Goal: Task Accomplishment & Management: Complete application form

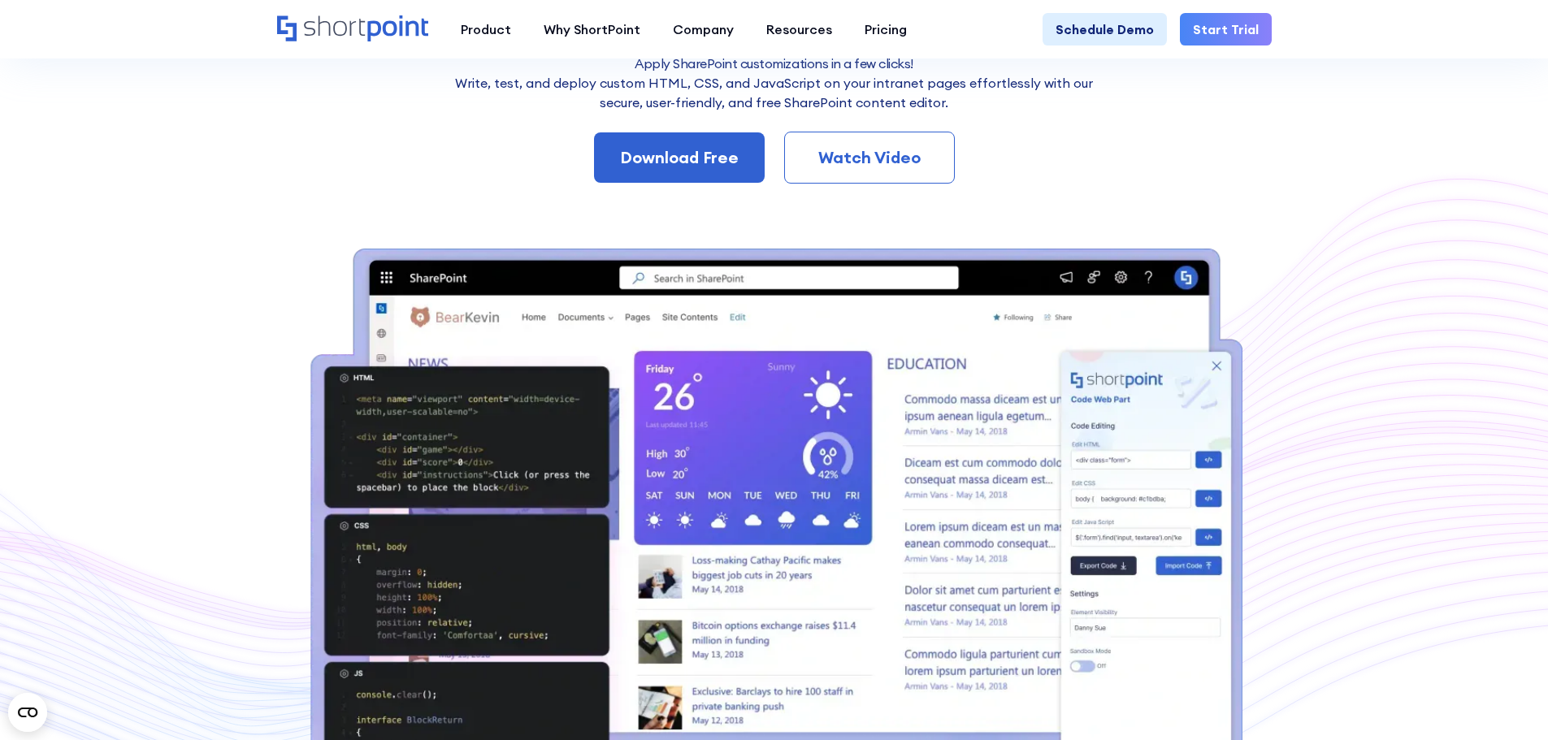
scroll to position [325, 0]
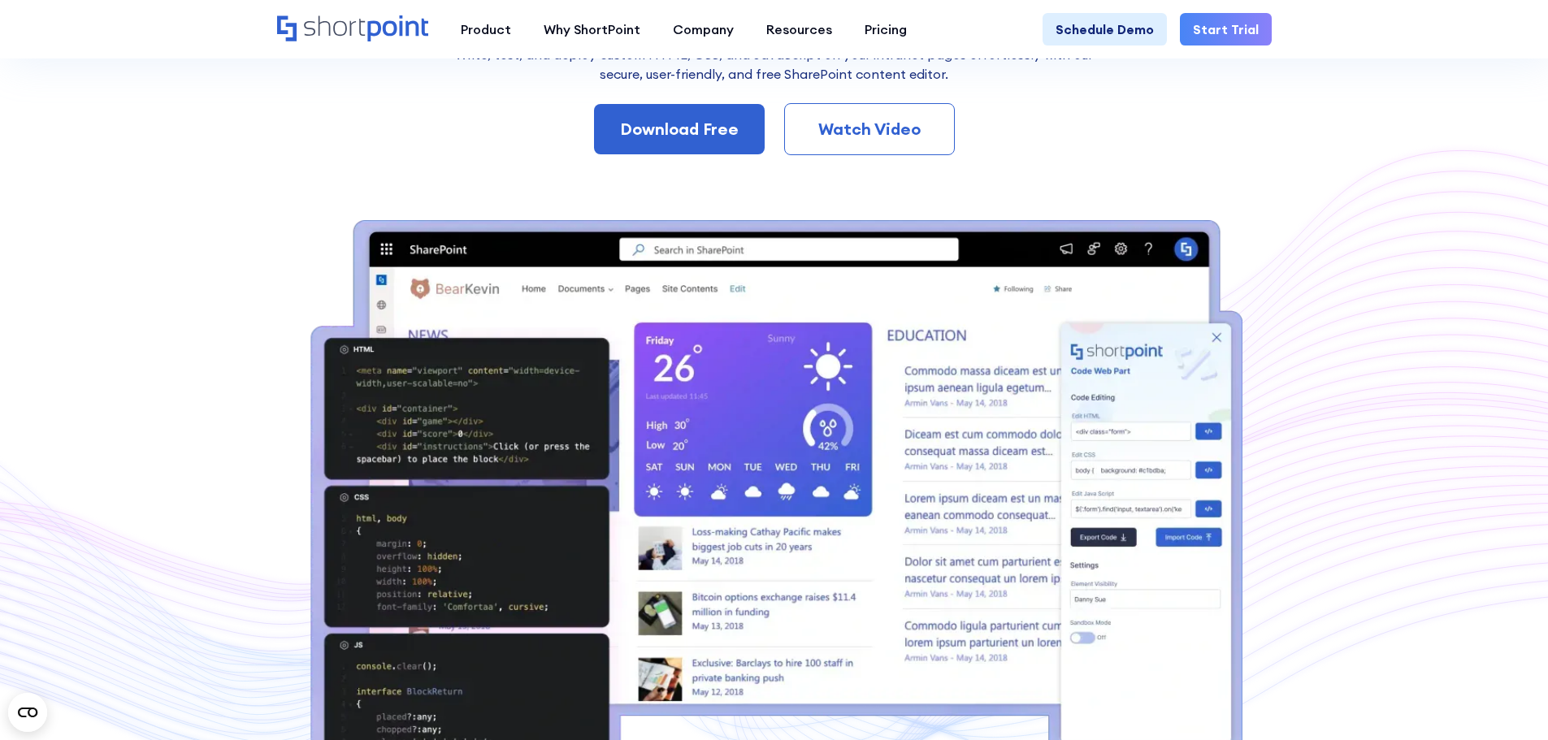
click at [839, 132] on div "Watch Video" at bounding box center [869, 129] width 117 height 24
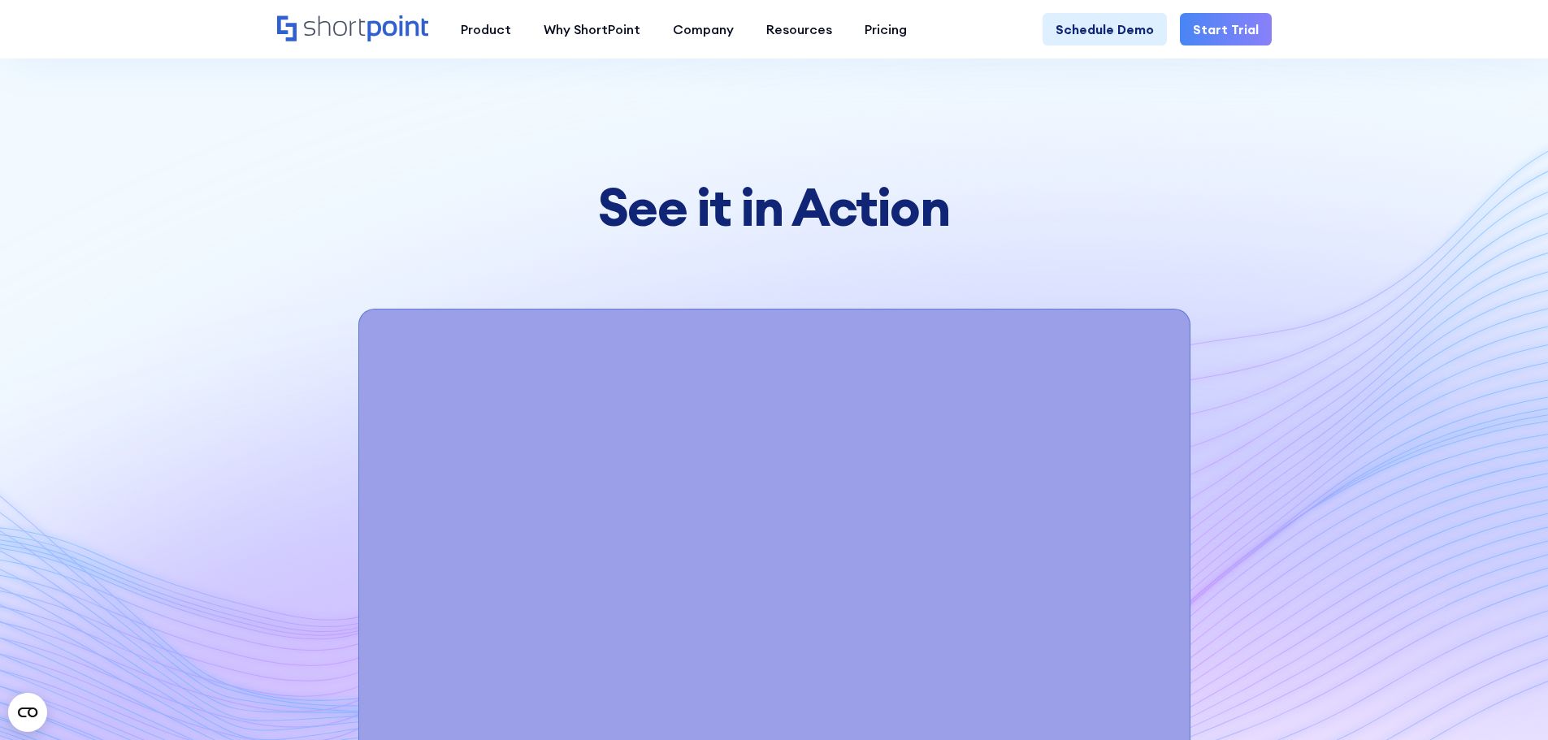
scroll to position [5875, 0]
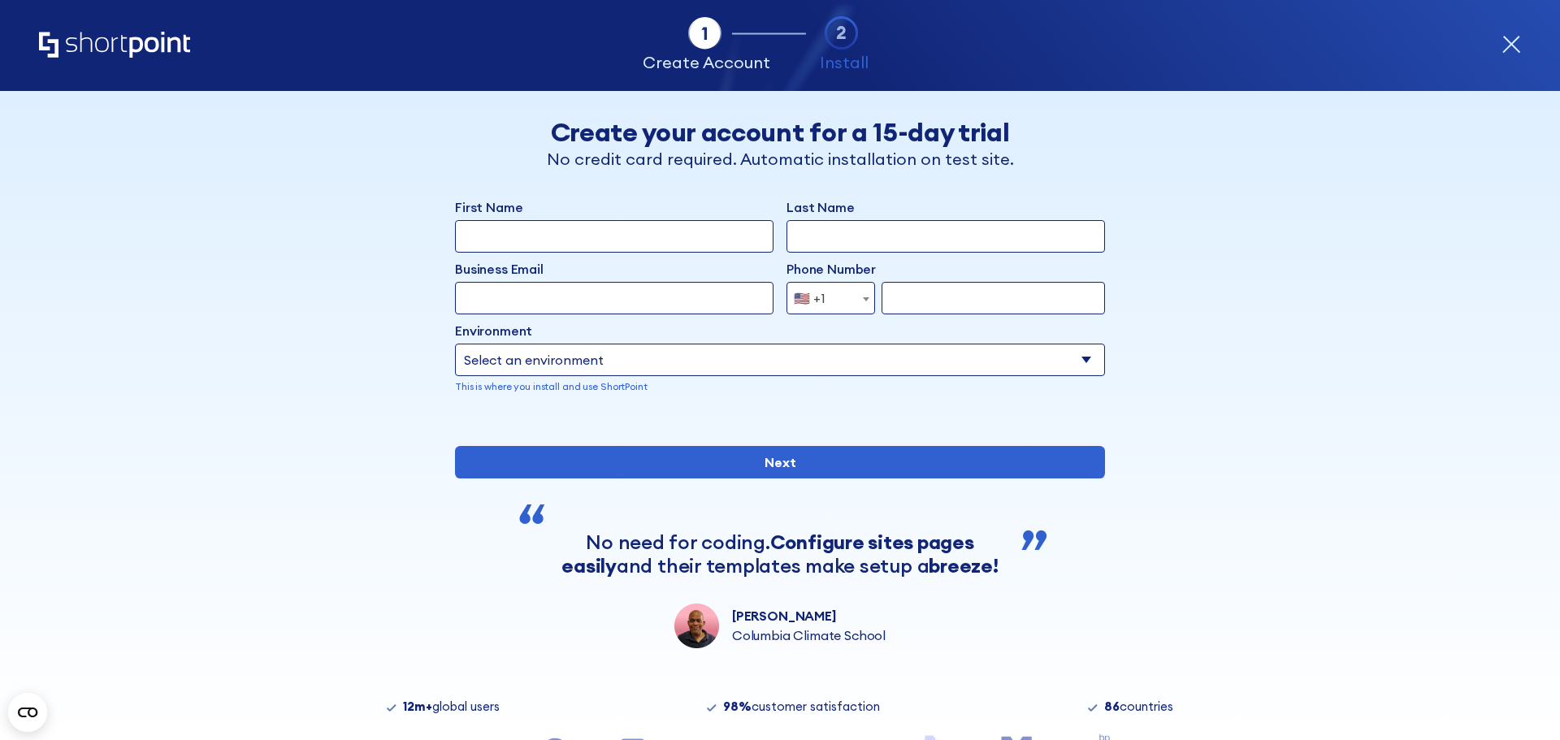
click at [851, 368] on select "Select an environment Microsoft 365 SharePoint Online SharePoint 2019 (On-Premi…" at bounding box center [780, 360] width 650 height 33
select select "SharePoint Online"
click at [455, 344] on select "Select an environment Microsoft 365 SharePoint Online SharePoint 2019 (On-Premi…" at bounding box center [780, 360] width 650 height 33
click at [564, 228] on input "First Name" at bounding box center [614, 236] width 319 height 33
type input "[PERSON_NAME]"
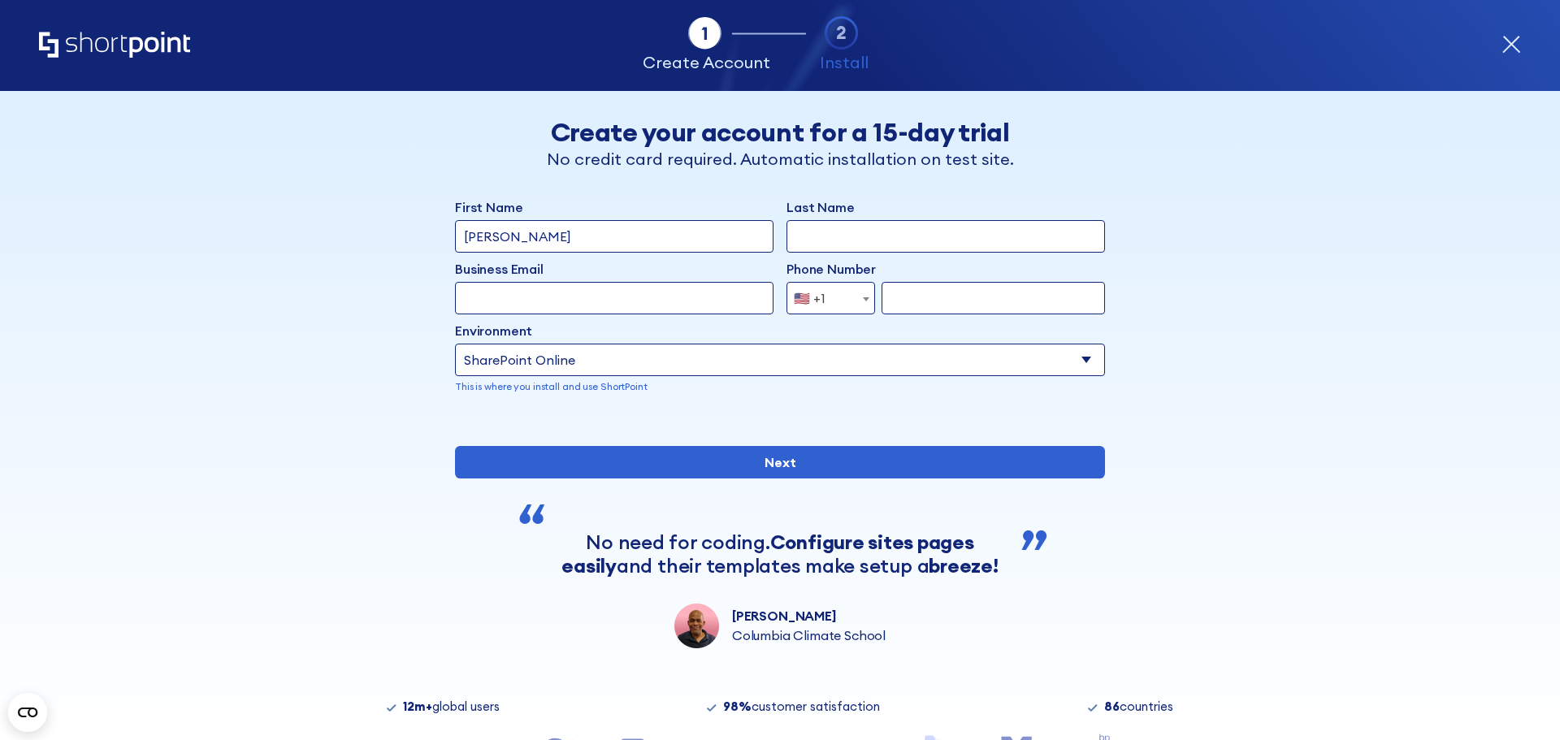
type input "[PERSON_NAME]"
type input "[EMAIL_ADDRESS][DOMAIN_NAME]"
type input "8126393837"
click at [688, 301] on input "[EMAIL_ADDRESS][DOMAIN_NAME]" at bounding box center [614, 298] width 319 height 33
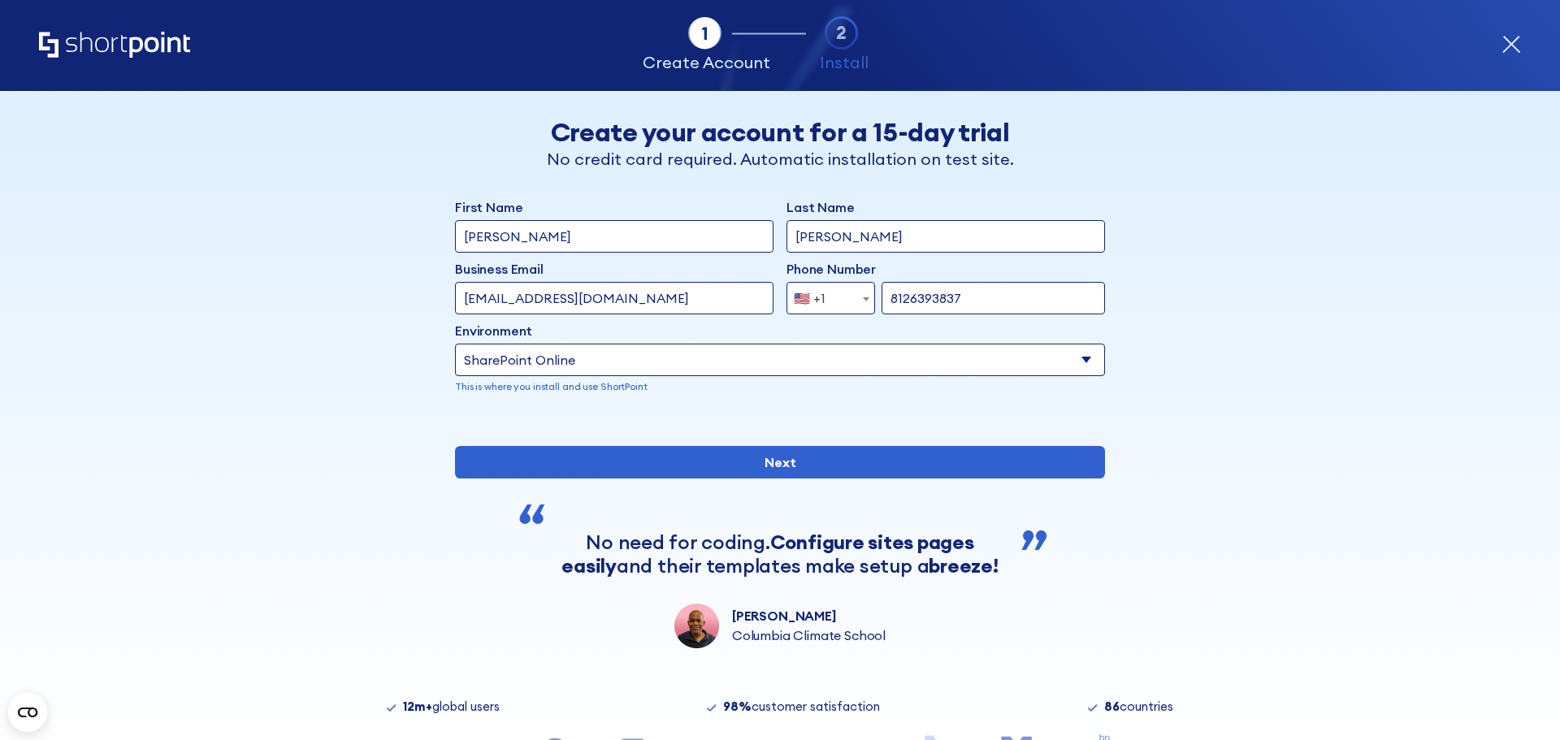
click at [688, 301] on input "michaeljmccoy03@gmail.com" at bounding box center [614, 298] width 319 height 33
type input "mmccoy@rlx.us"
click at [1285, 280] on div "Tab 1 Tab 2 Tab 3 Tab 4 Tell us more about you New customer Existing customer B…" at bounding box center [780, 415] width 1560 height 649
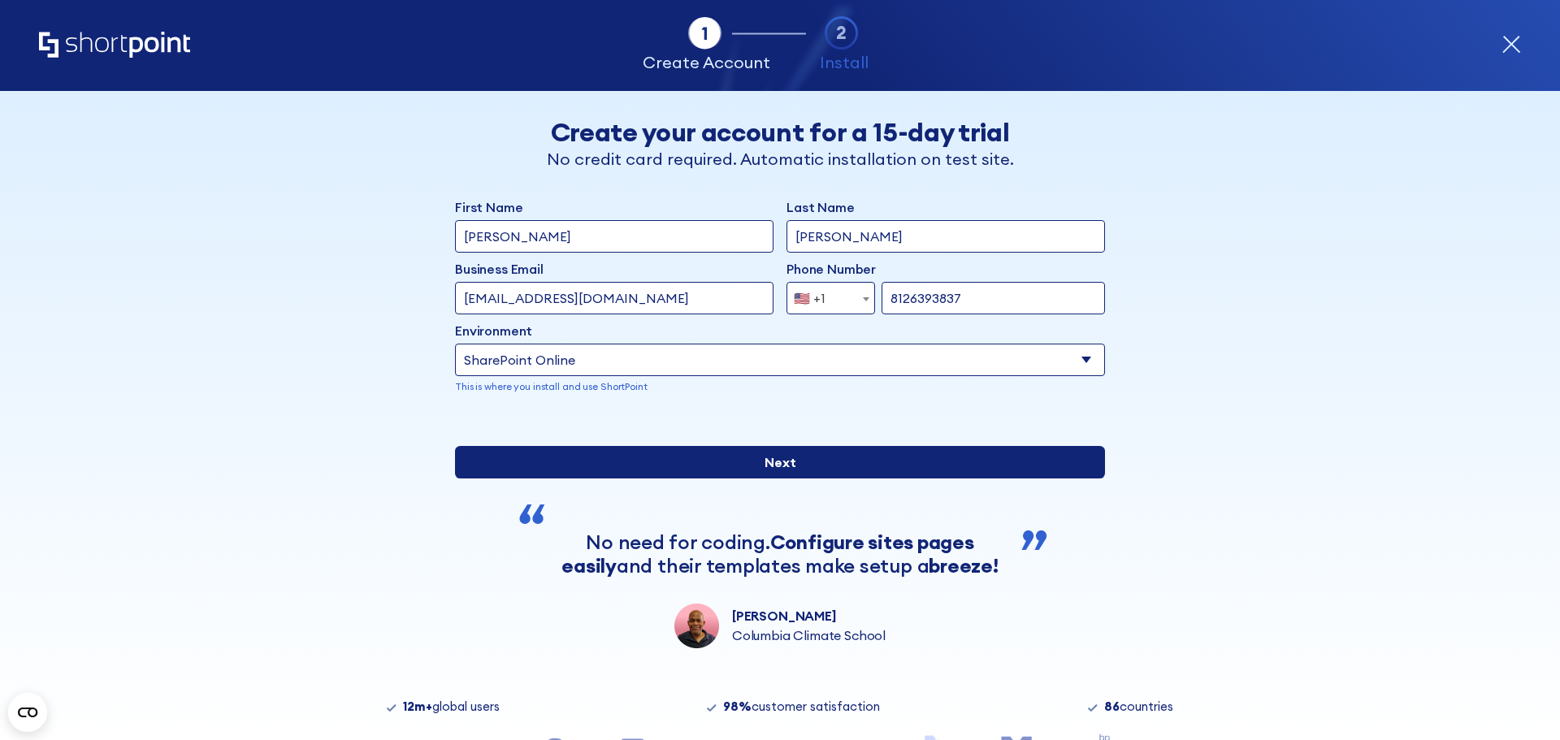
click at [913, 479] on input "Next" at bounding box center [780, 462] width 650 height 33
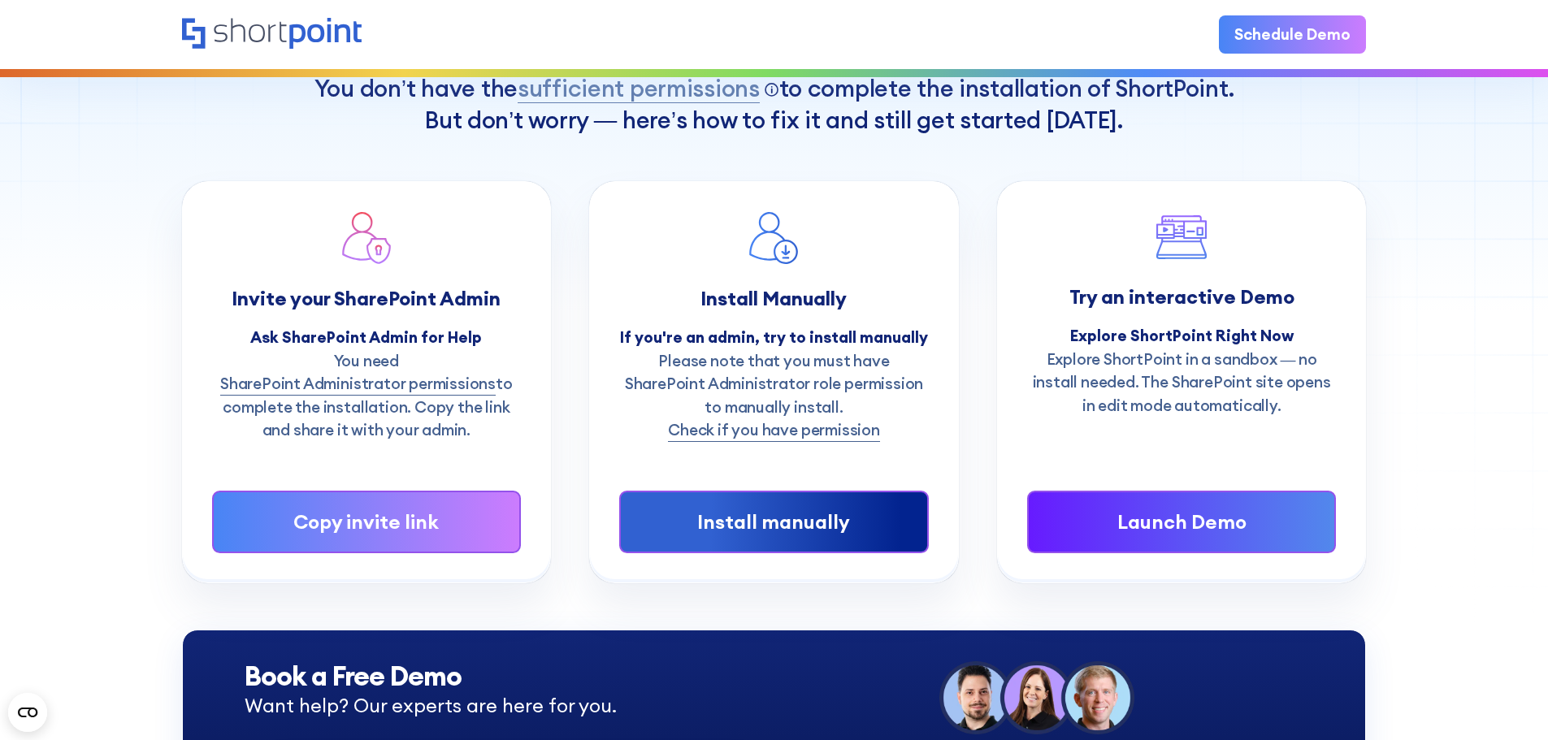
scroll to position [163, 0]
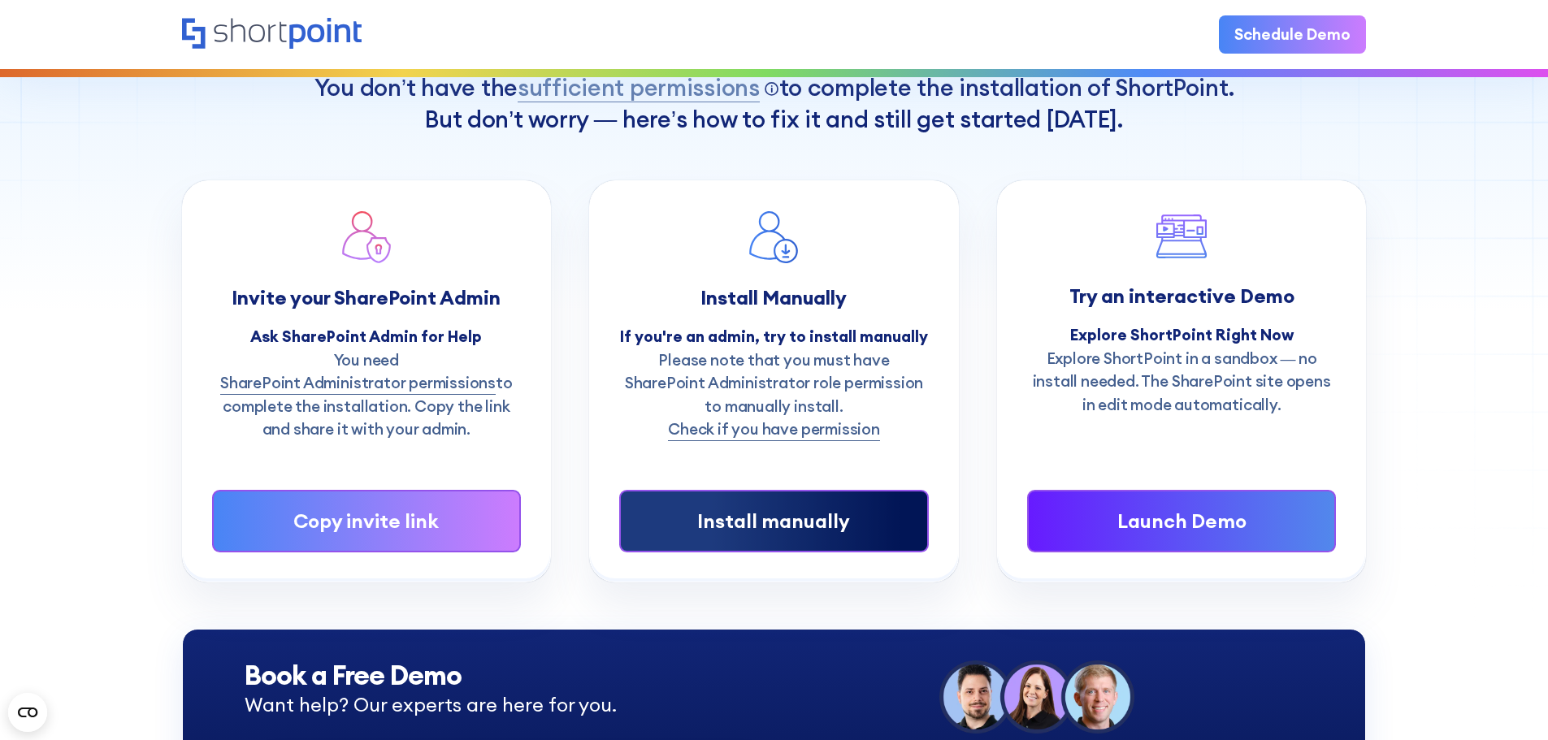
click at [803, 527] on div "Install manually" at bounding box center [774, 521] width 244 height 29
